Goal: Use online tool/utility: Utilize a website feature to perform a specific function

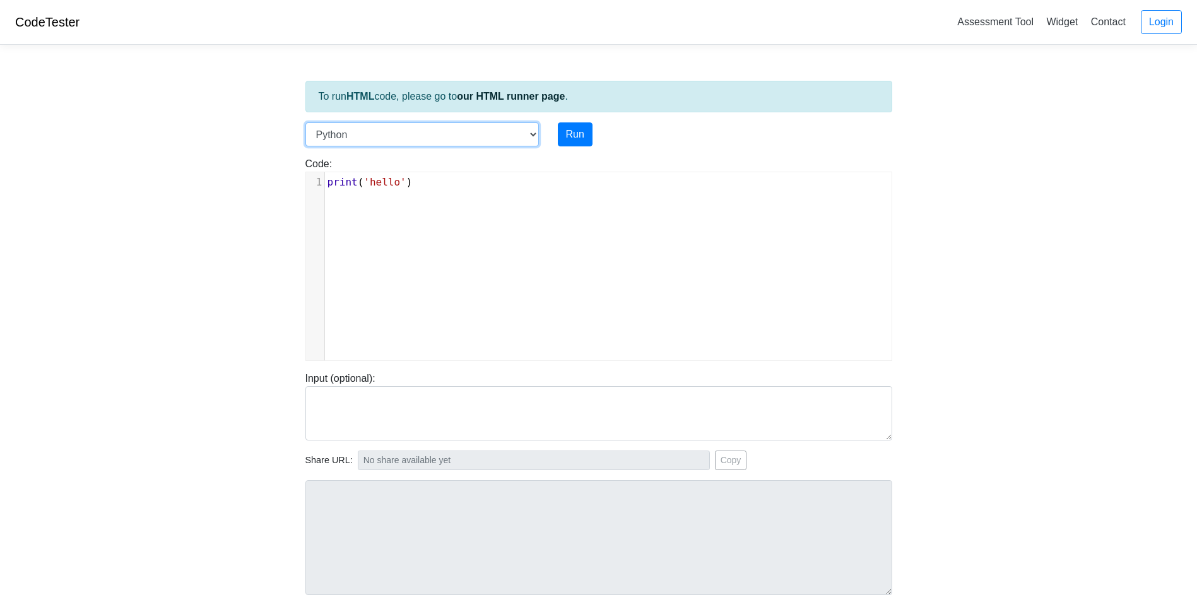
click at [525, 136] on select "C C++ Go Java Javascript Python Ruby" at bounding box center [422, 134] width 234 height 24
select select "cpp"
click at [305, 122] on select "C C++ Go Java Javascript Python Ruby" at bounding box center [422, 134] width 234 height 24
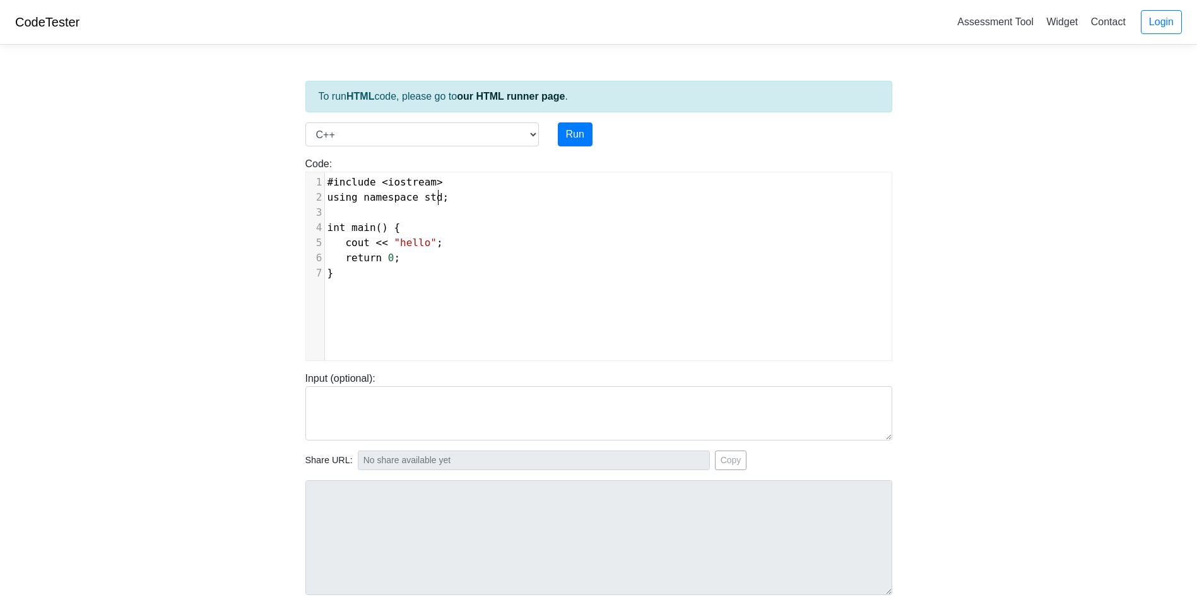
click at [471, 203] on pre "using namespace std ;" at bounding box center [613, 197] width 576 height 15
click at [470, 201] on pre "using namespace std ;" at bounding box center [613, 197] width 576 height 15
type textarea "using namespace std;"
click at [470, 201] on pre "using namespace std ;" at bounding box center [613, 197] width 576 height 15
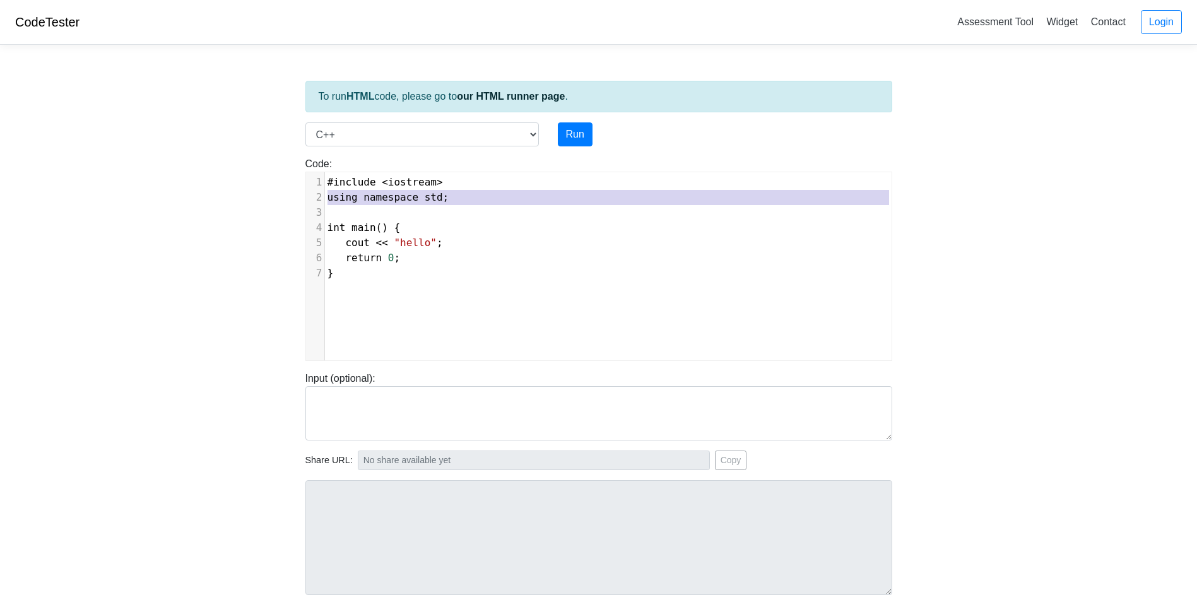
click at [445, 185] on pre "#include < iostream >" at bounding box center [613, 182] width 576 height 15
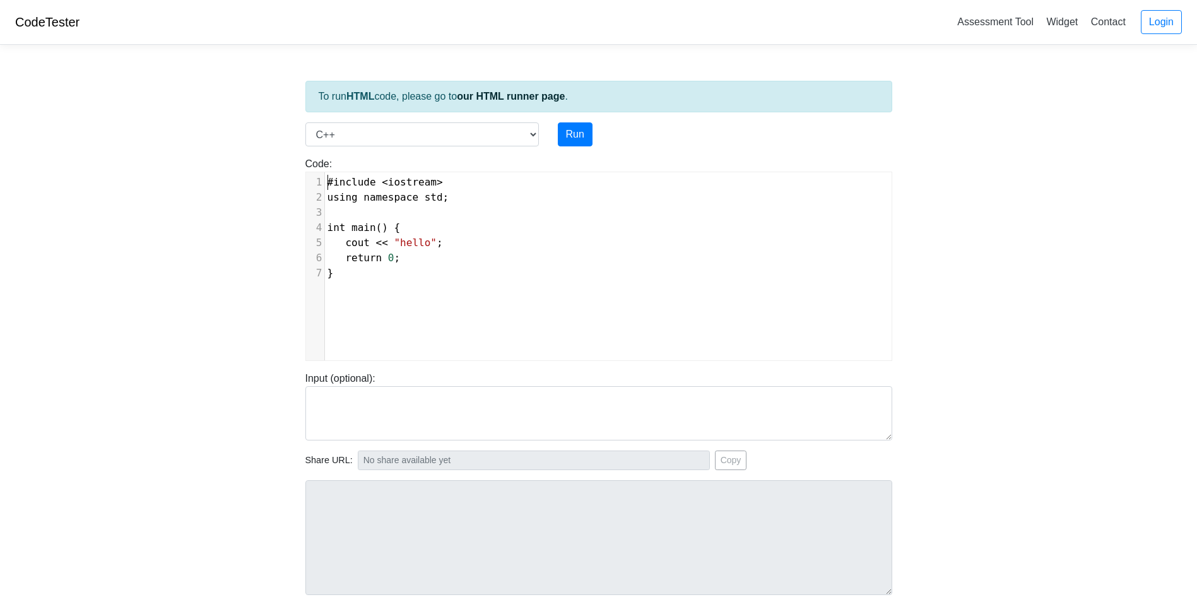
type textarea "#include <iostream> using namespace std; int main() { cout << "hello"; return 0…"
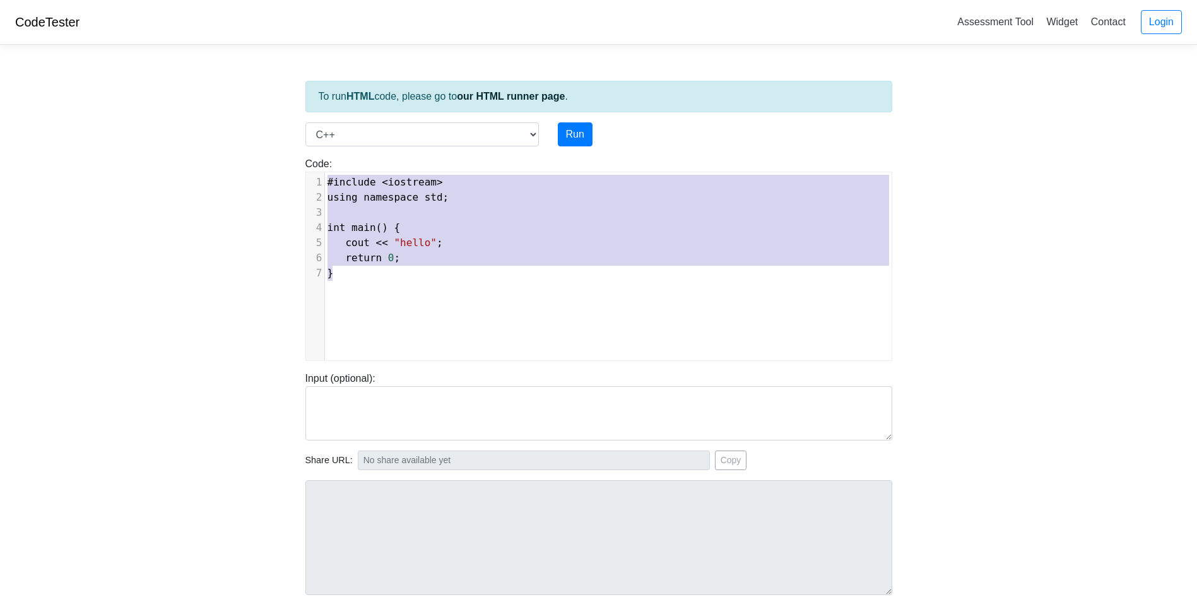
drag, startPoint x: 327, startPoint y: 181, endPoint x: 512, endPoint y: 350, distance: 250.2
click at [512, 350] on div "x 1 #include < iostream > 2 using namespace std ; 3 ​ 4 int main () { 5 cout <<…" at bounding box center [608, 275] width 605 height 207
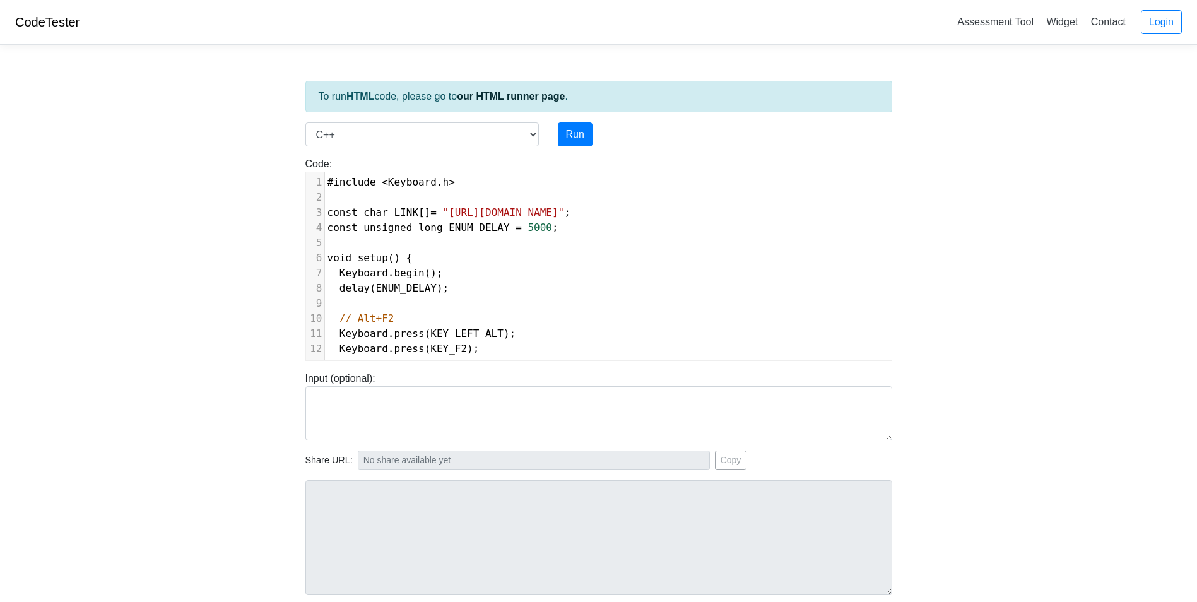
scroll to position [196, 0]
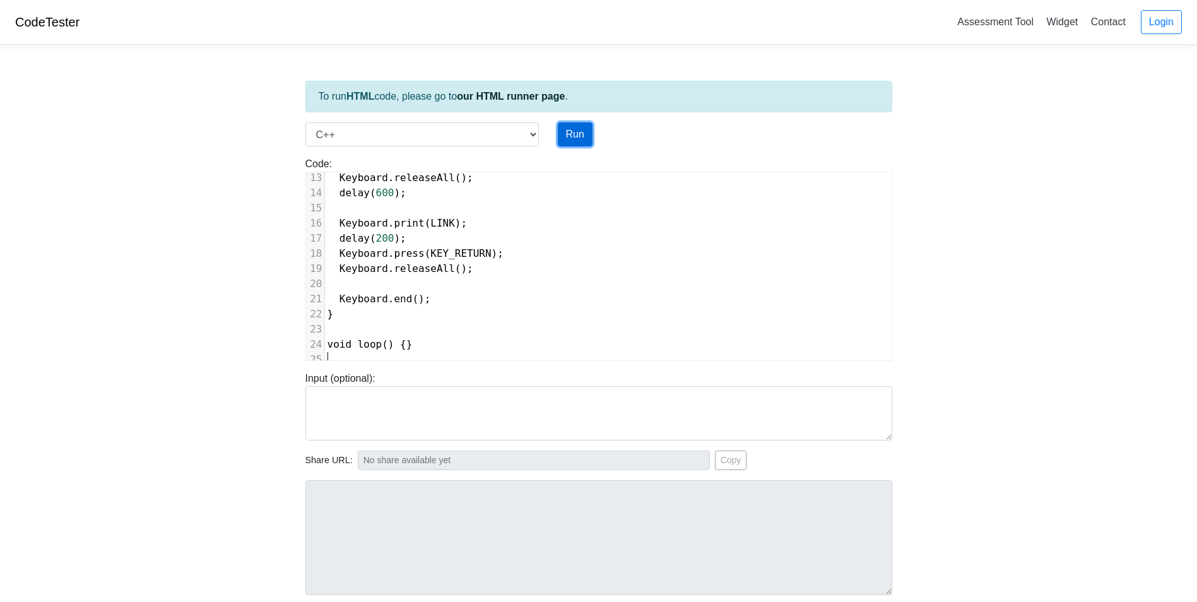
click at [575, 133] on button "Run" at bounding box center [575, 134] width 35 height 24
type input "https://codetester.io/runner?s=yAX75PPjWD"
type textarea "Submission status: Compilation Error Compile Output: main.cpp:1:10: fatal error…"
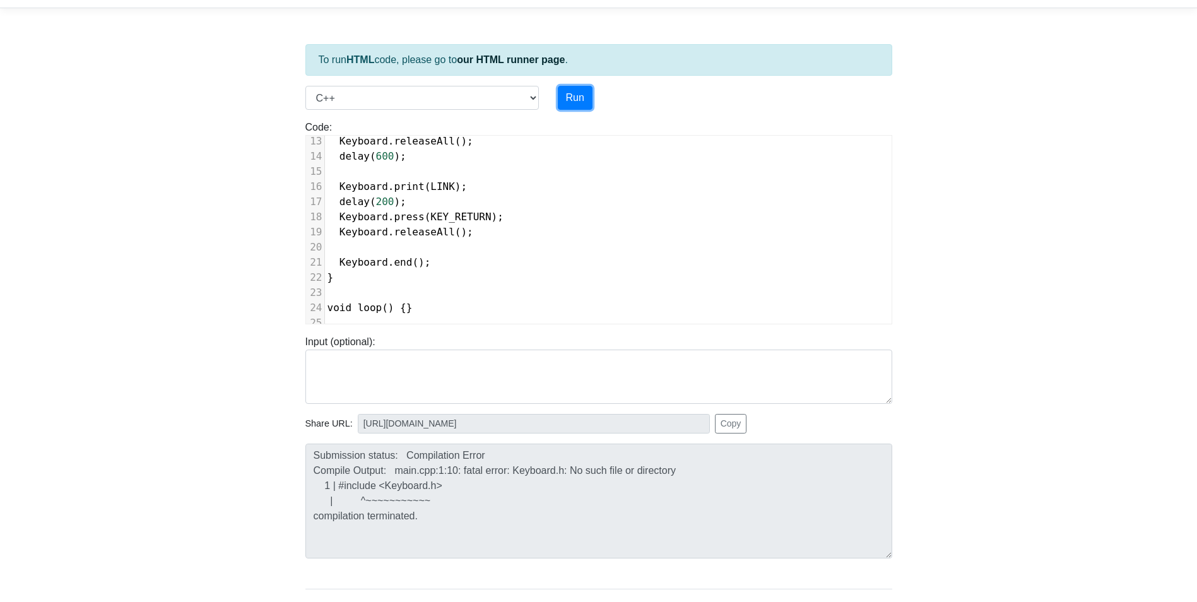
scroll to position [63, 0]
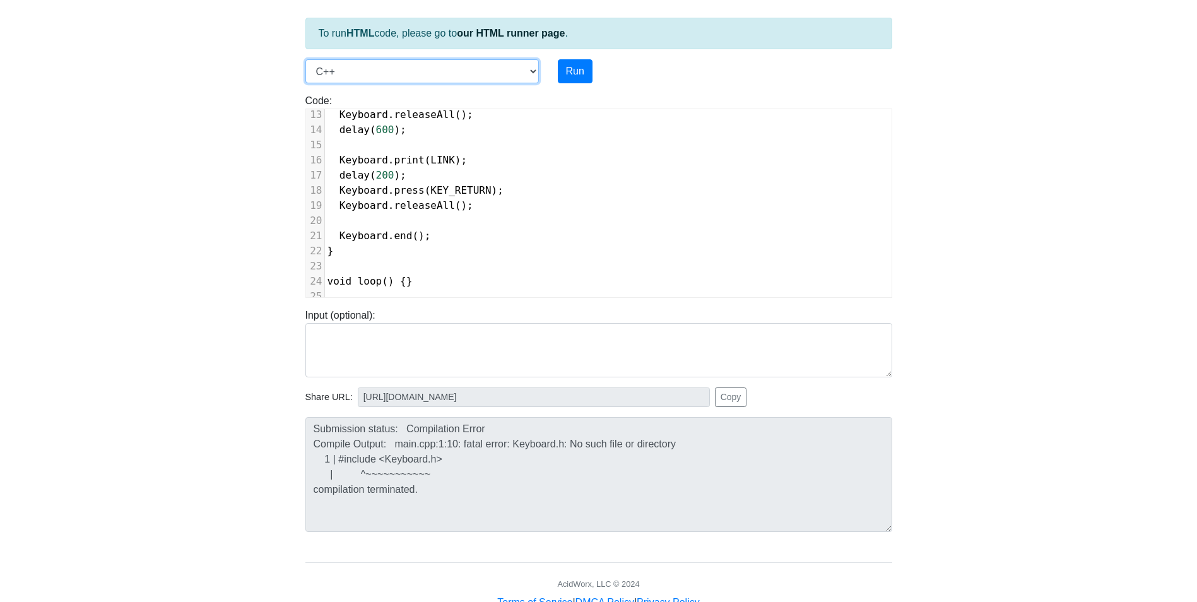
click at [465, 76] on select "C C++ Go Java Javascript Python Ruby" at bounding box center [422, 71] width 234 height 24
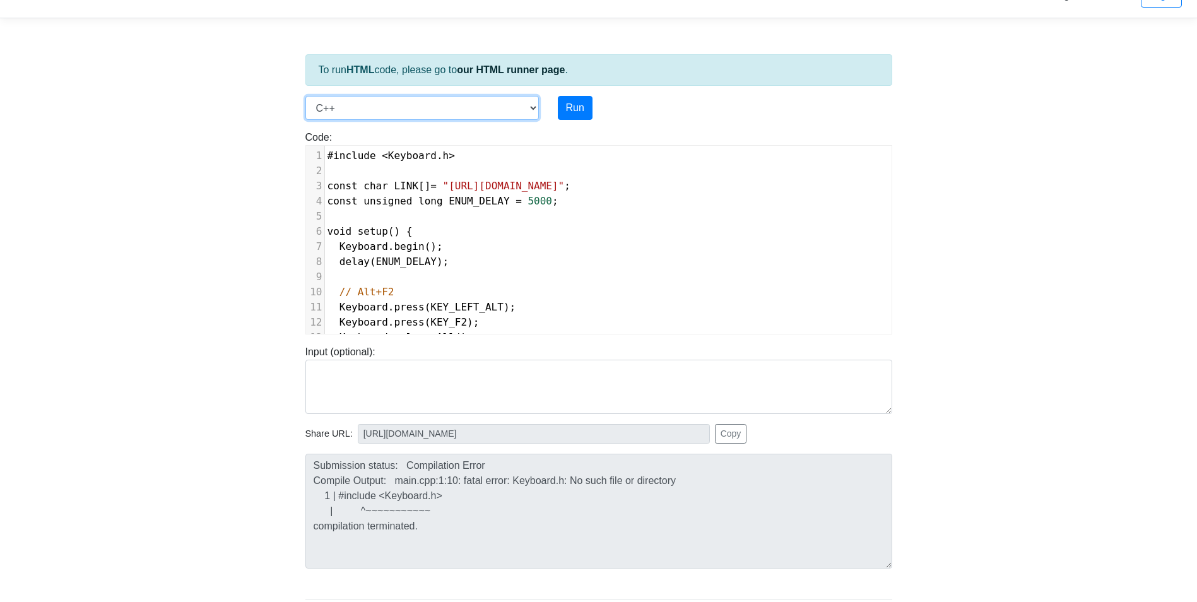
scroll to position [0, 0]
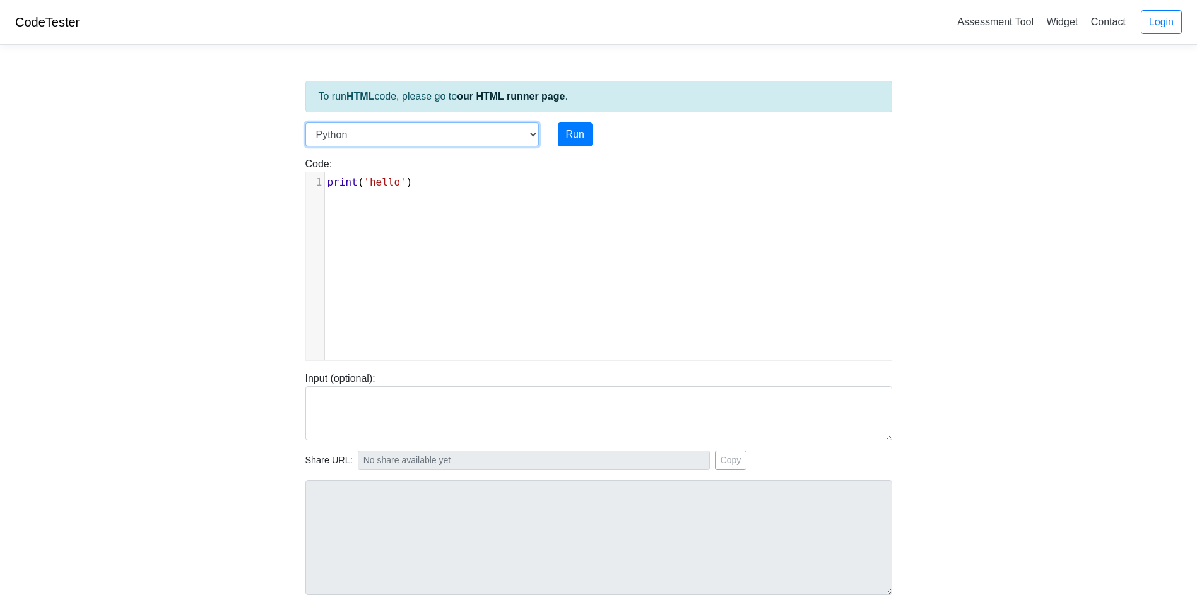
click at [346, 129] on select "C C++ Go Java Javascript Python Ruby" at bounding box center [422, 134] width 234 height 24
click at [175, 212] on body "CodeTester Assessment Tool Widget Contact Login To run HTML code, please go to …" at bounding box center [598, 336] width 1197 height 673
